Goal: Check status: Check status

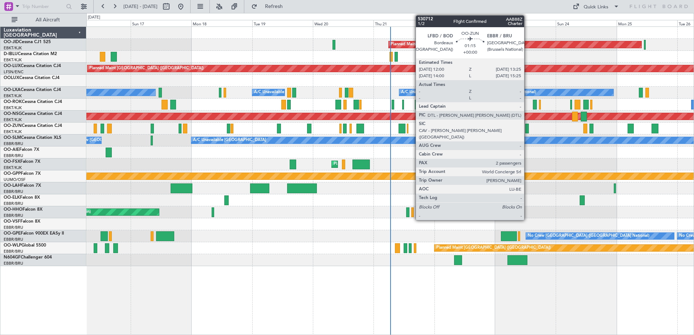
click at [527, 129] on div at bounding box center [527, 129] width 4 height 10
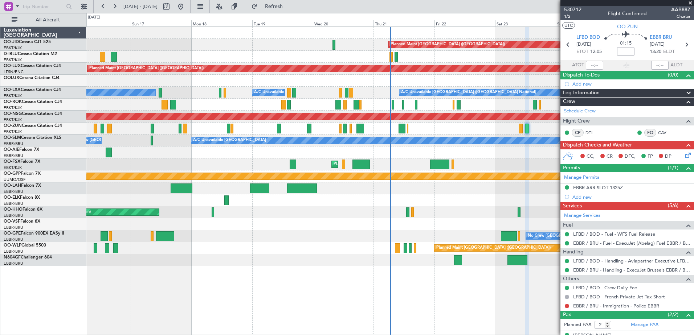
scroll to position [28, 0]
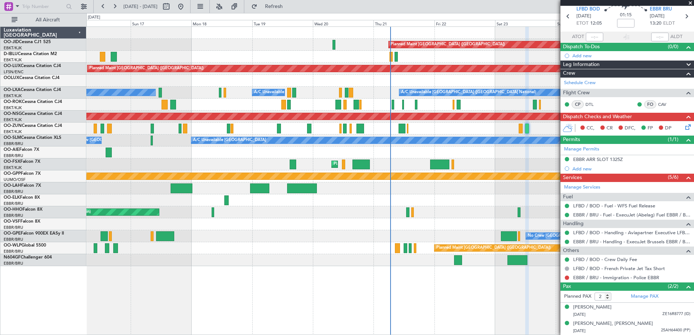
click at [691, 3] on span at bounding box center [690, 3] width 7 height 7
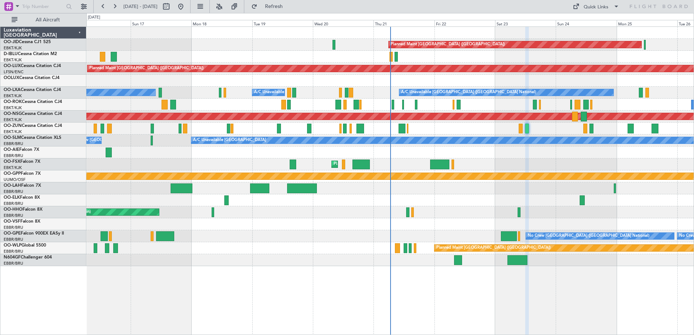
type input "0"
click at [114, 3] on button at bounding box center [115, 7] width 12 height 12
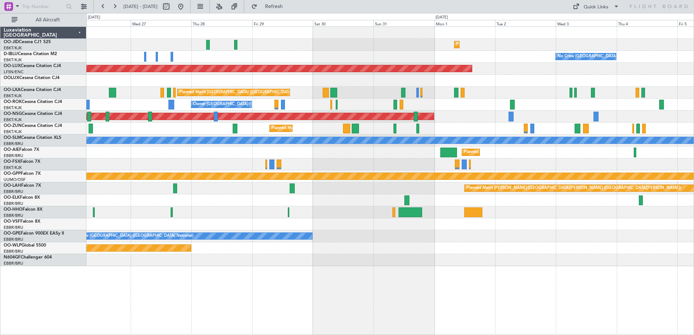
click at [112, 0] on fb-range-datepicker "[DATE] - [DATE]" at bounding box center [141, 6] width 97 height 13
click at [114, 3] on button at bounding box center [115, 7] width 12 height 12
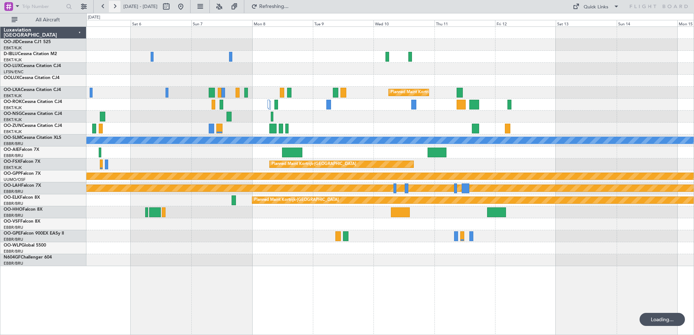
click at [114, 3] on button at bounding box center [115, 7] width 12 height 12
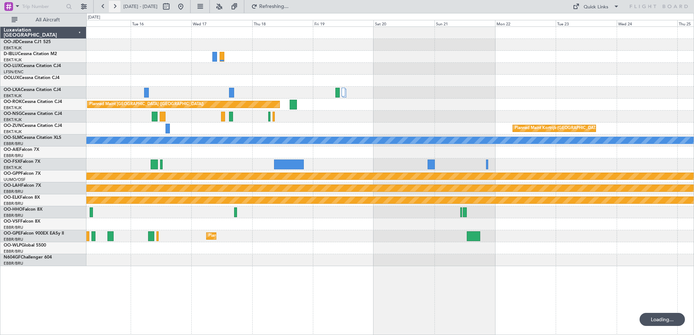
click at [114, 3] on button at bounding box center [115, 7] width 12 height 12
